Goal: Task Accomplishment & Management: Manage account settings

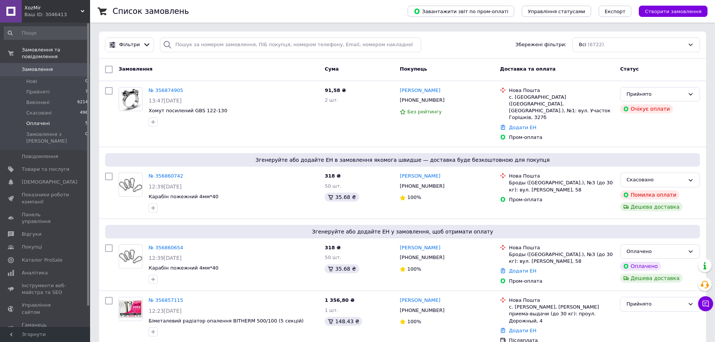
click at [61, 118] on li "Оплачені 5" at bounding box center [46, 123] width 92 height 11
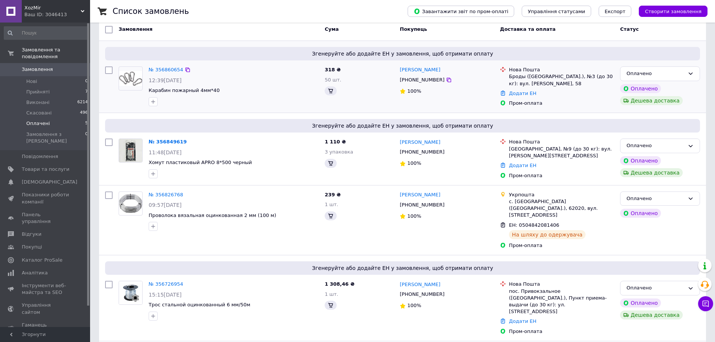
scroll to position [140, 0]
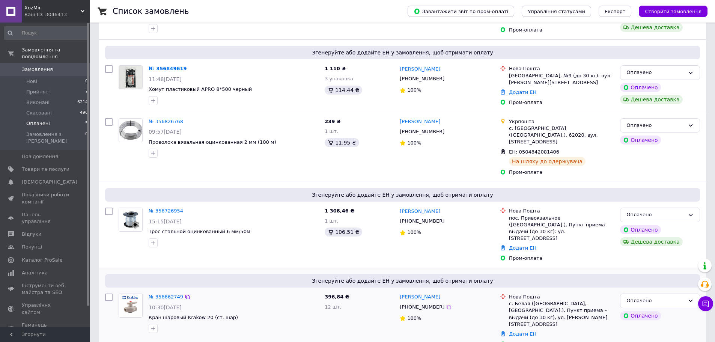
click at [162, 294] on link "№ 356662749" at bounding box center [166, 297] width 35 height 6
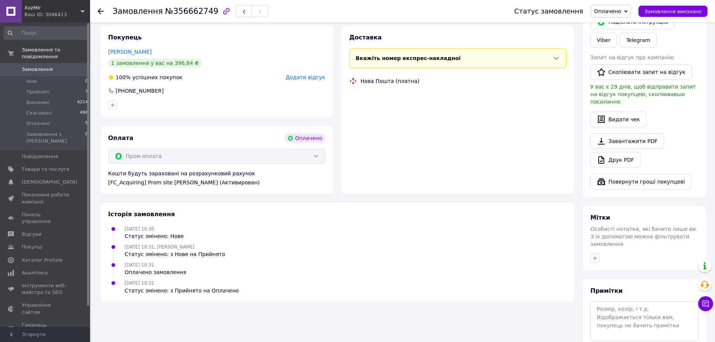
scroll to position [150, 0]
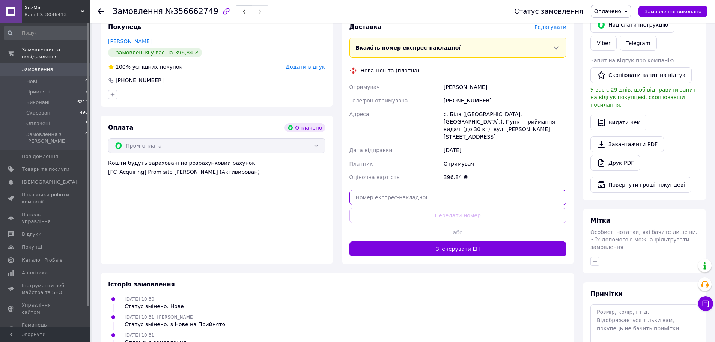
click at [396, 192] on input "text" at bounding box center [457, 197] width 217 height 15
paste input "59001432744362"
type input "59001432744362"
click at [399, 208] on button "Передати номер" at bounding box center [457, 215] width 217 height 15
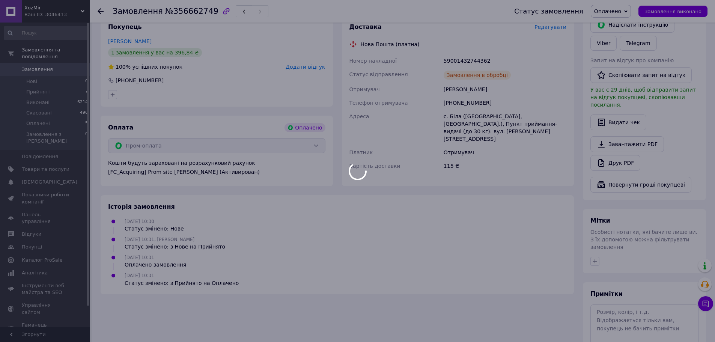
click at [666, 11] on div at bounding box center [357, 171] width 715 height 342
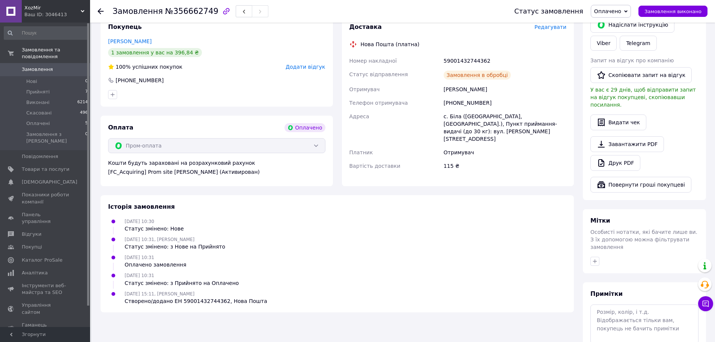
click at [666, 11] on span "Замовлення виконано" at bounding box center [672, 12] width 57 height 6
